Goal: Check status

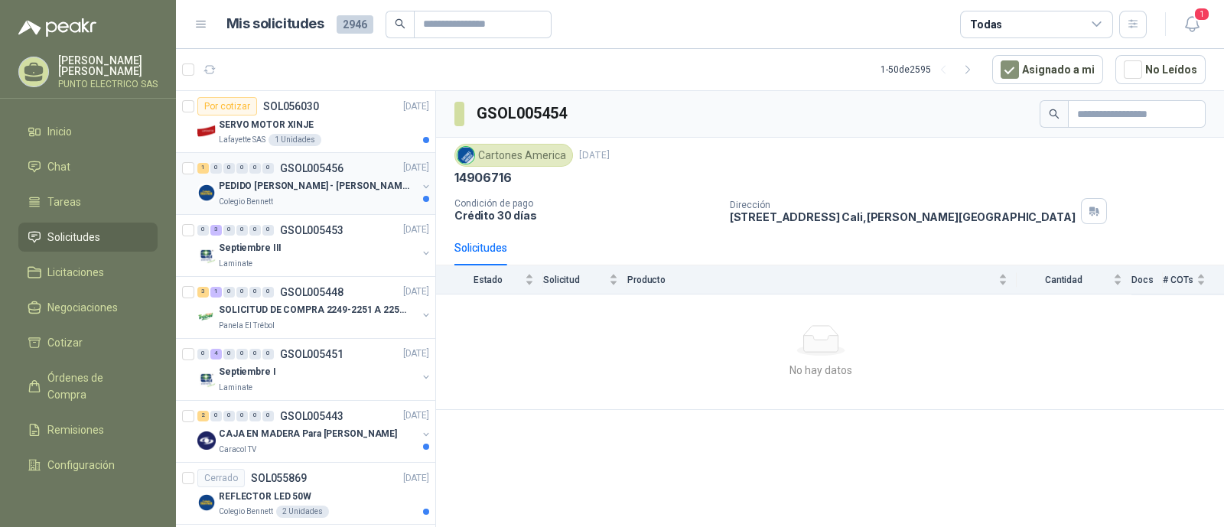
click at [321, 184] on p "PEDIDO AMADOR - FABIÁN" at bounding box center [314, 187] width 190 height 15
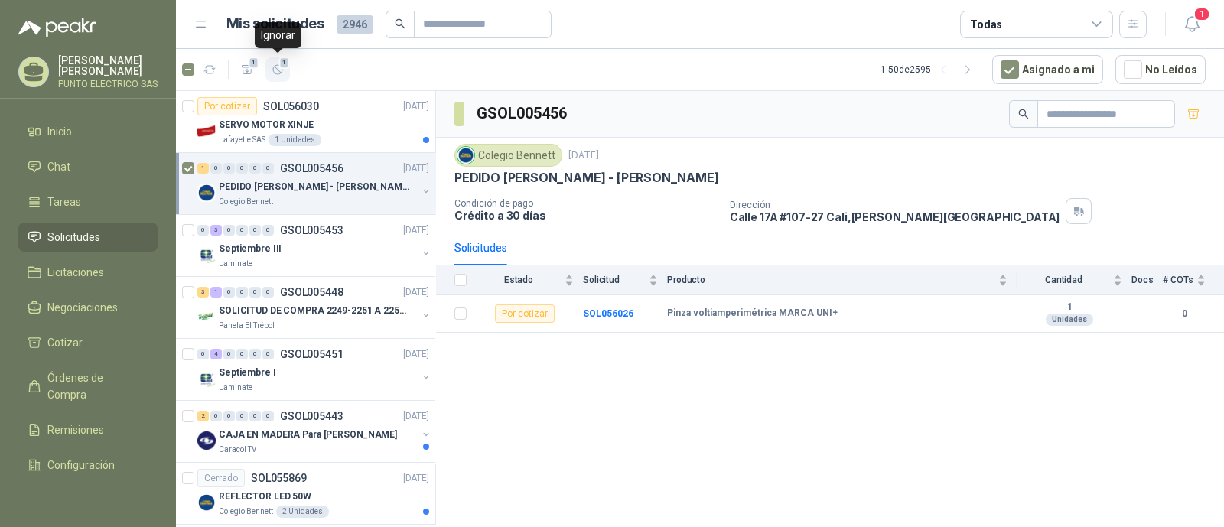
click at [275, 69] on icon "button" at bounding box center [277, 69] width 13 height 13
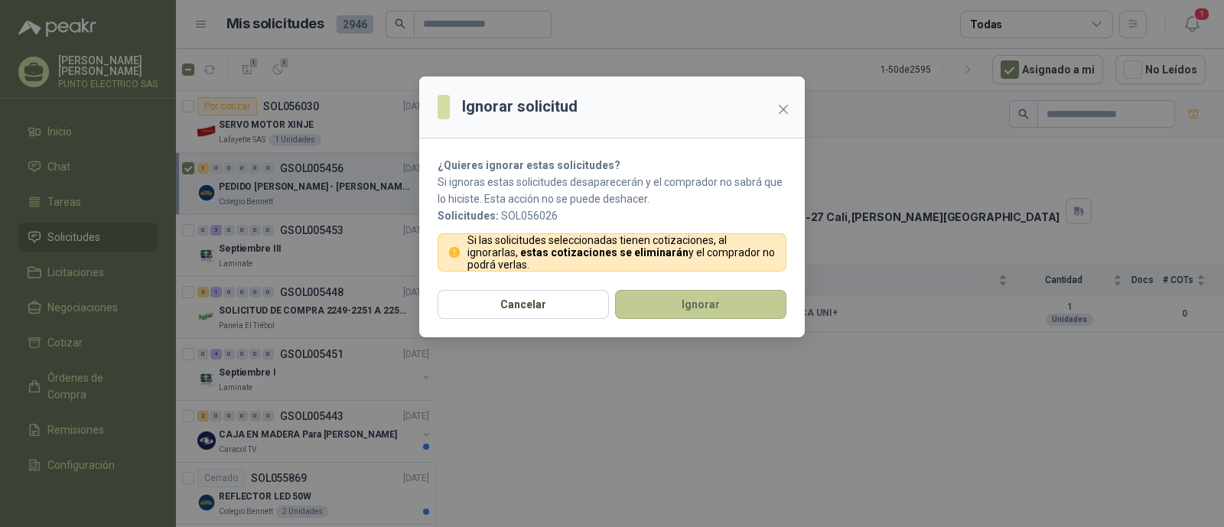
click at [687, 300] on button "Ignorar" at bounding box center [700, 304] width 171 height 29
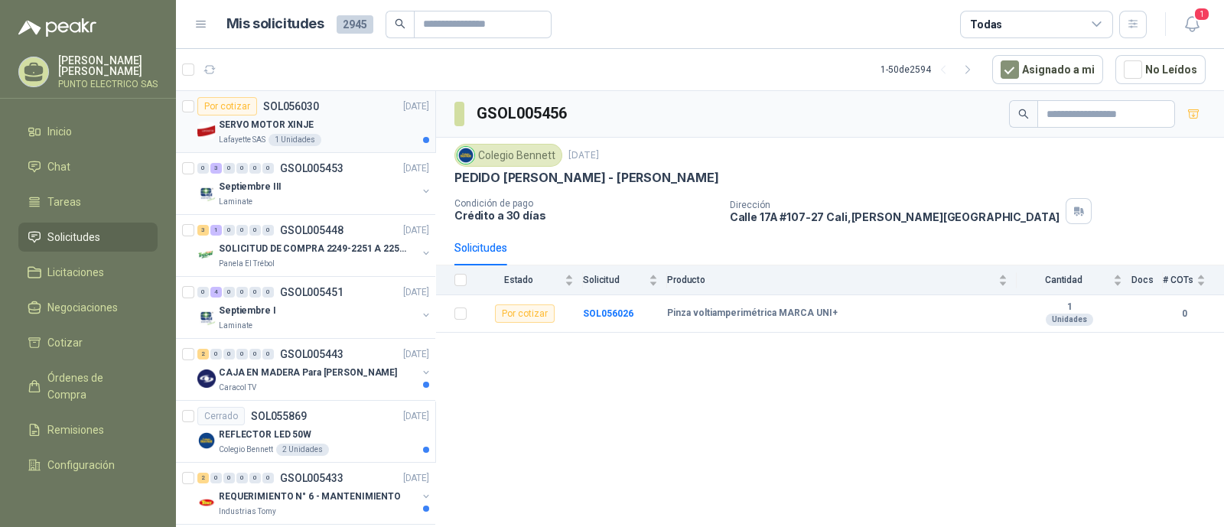
click at [343, 128] on div "SERVO MOTOR XINJE" at bounding box center [324, 124] width 210 height 18
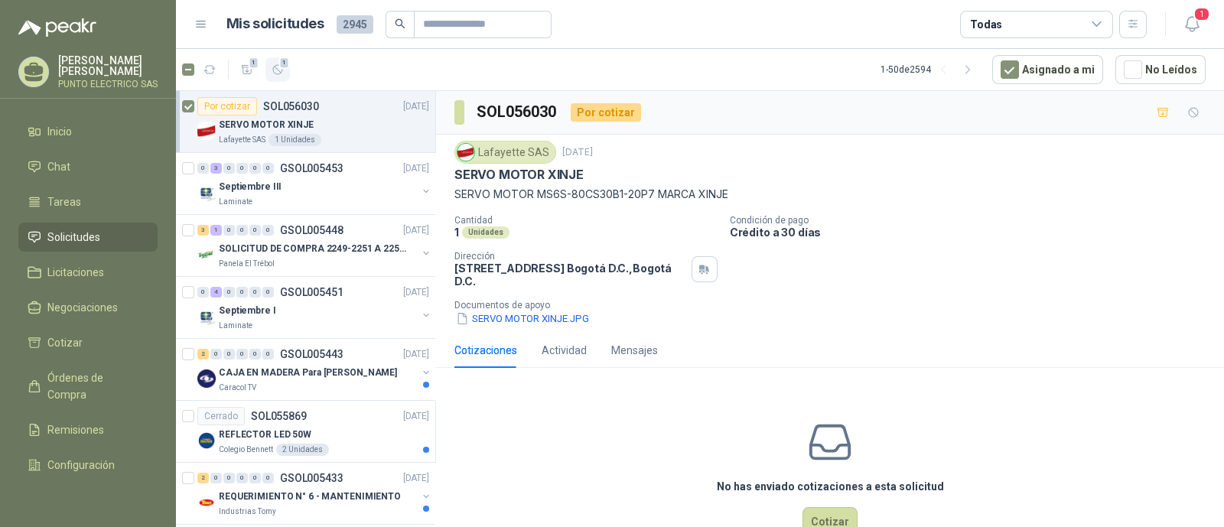
click at [281, 73] on icon "button" at bounding box center [277, 69] width 13 height 13
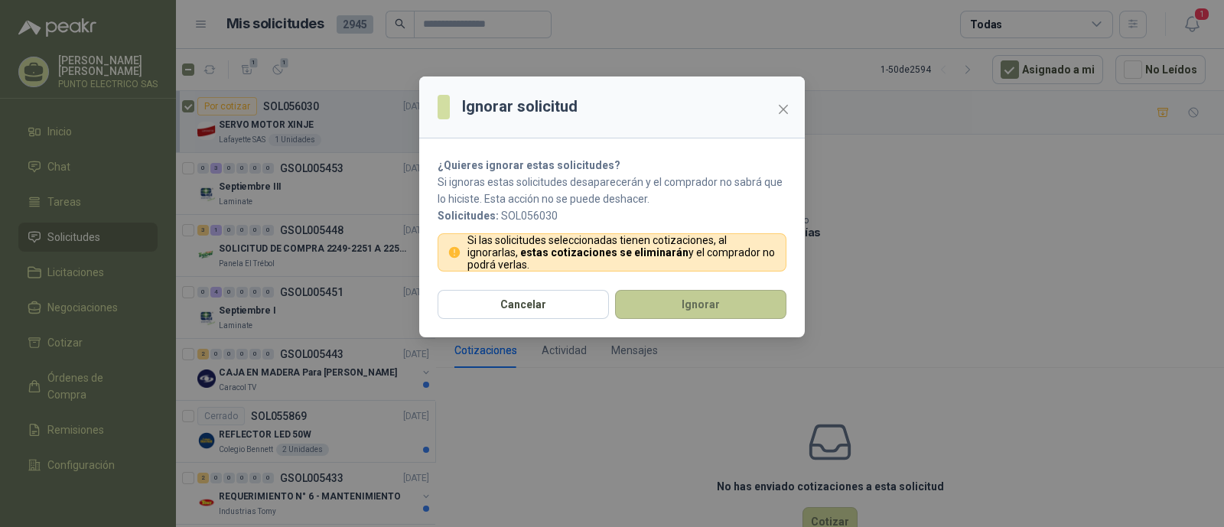
click at [733, 303] on button "Ignorar" at bounding box center [700, 304] width 171 height 29
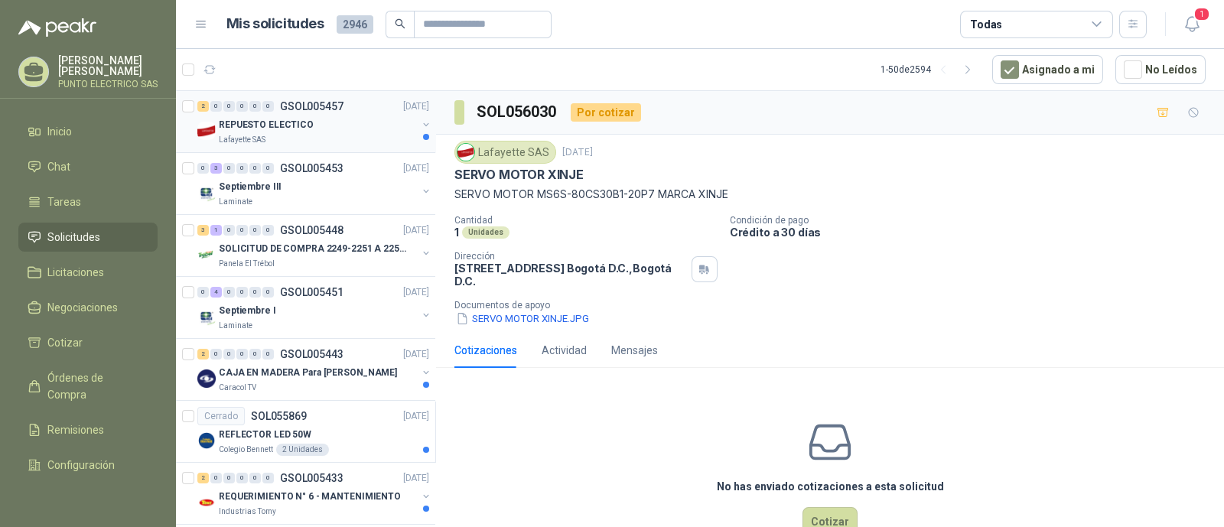
click at [303, 134] on div "Lafayette SAS" at bounding box center [318, 140] width 198 height 12
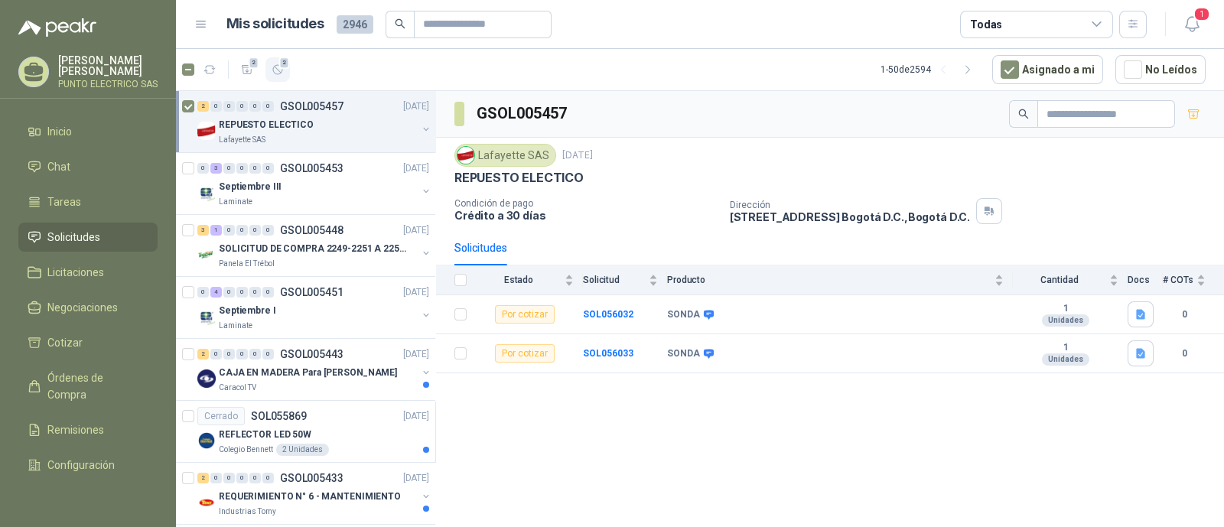
click at [278, 67] on icon "button" at bounding box center [277, 69] width 13 height 13
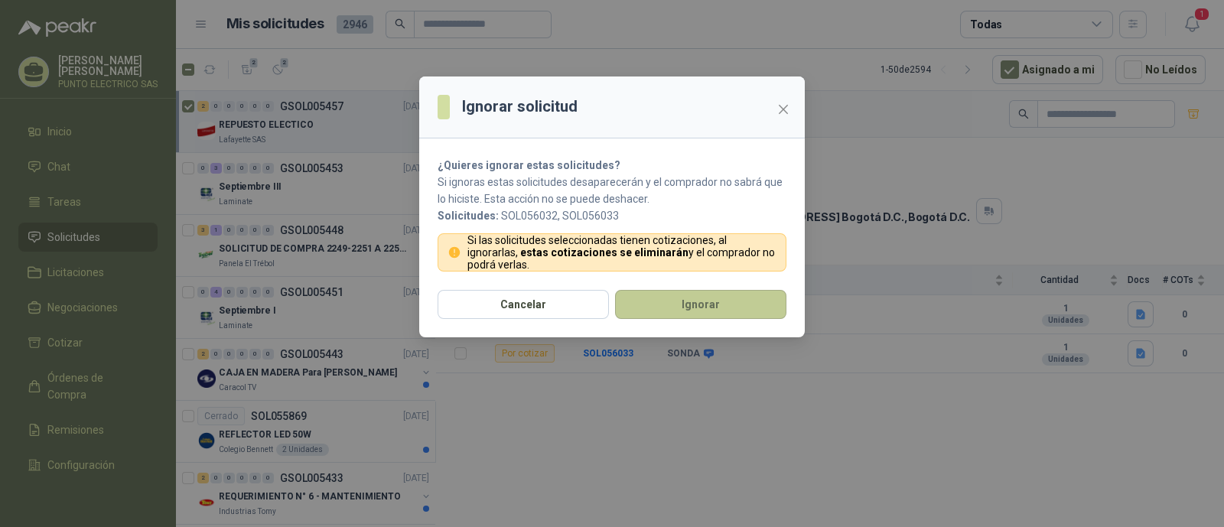
click at [720, 304] on button "Ignorar" at bounding box center [700, 304] width 171 height 29
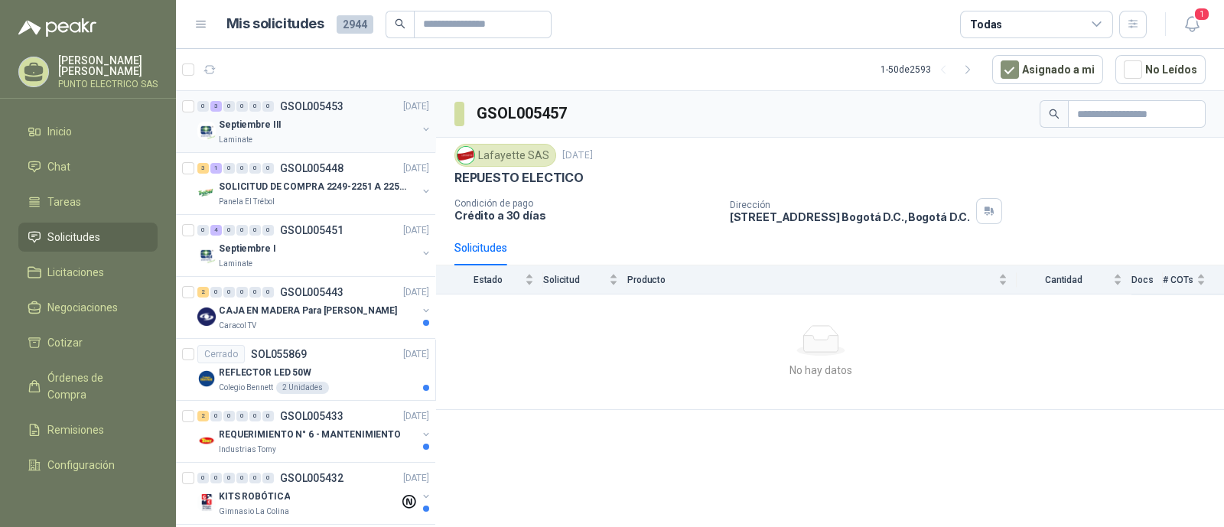
click at [288, 134] on div "Laminate" at bounding box center [318, 140] width 198 height 12
